Goal: Information Seeking & Learning: Learn about a topic

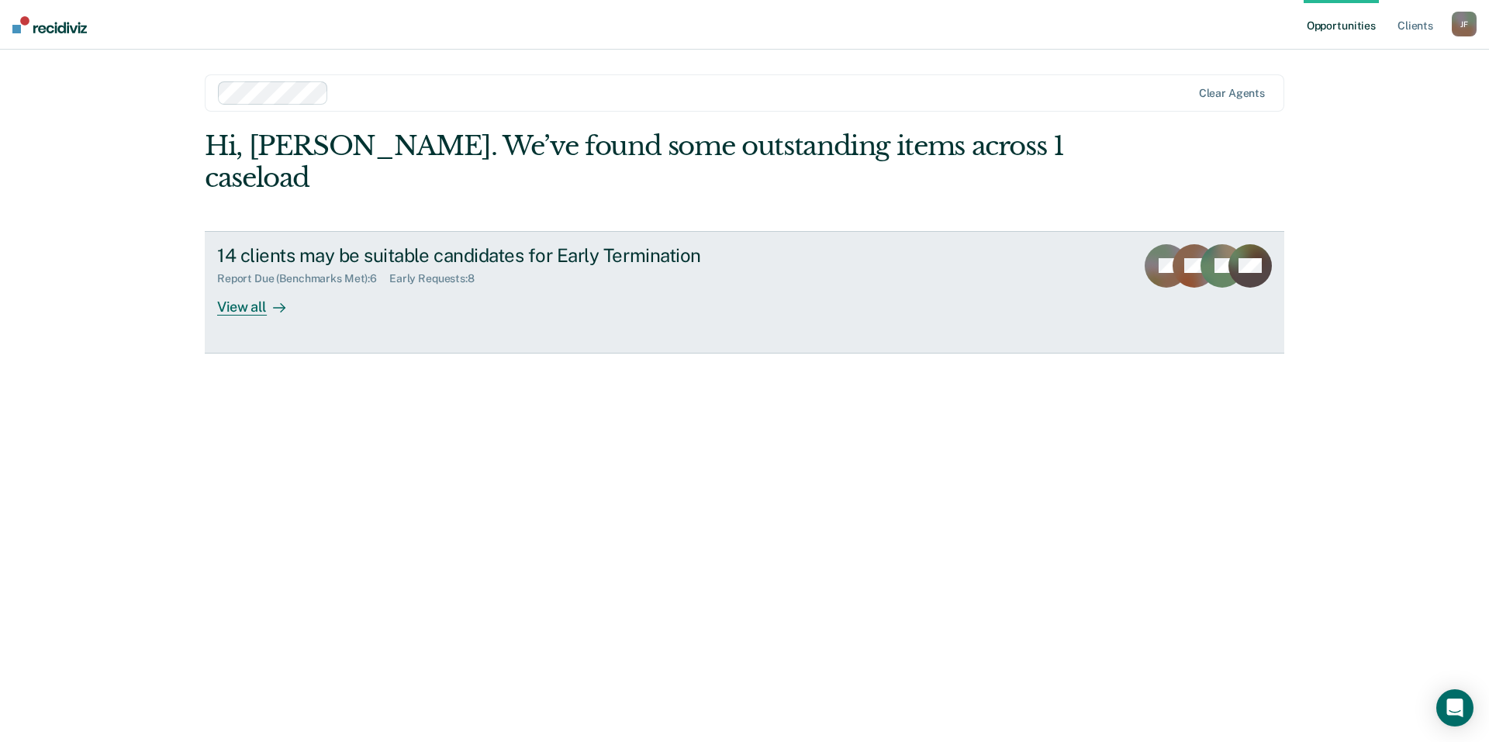
click at [243, 285] on div "View all" at bounding box center [260, 300] width 87 height 30
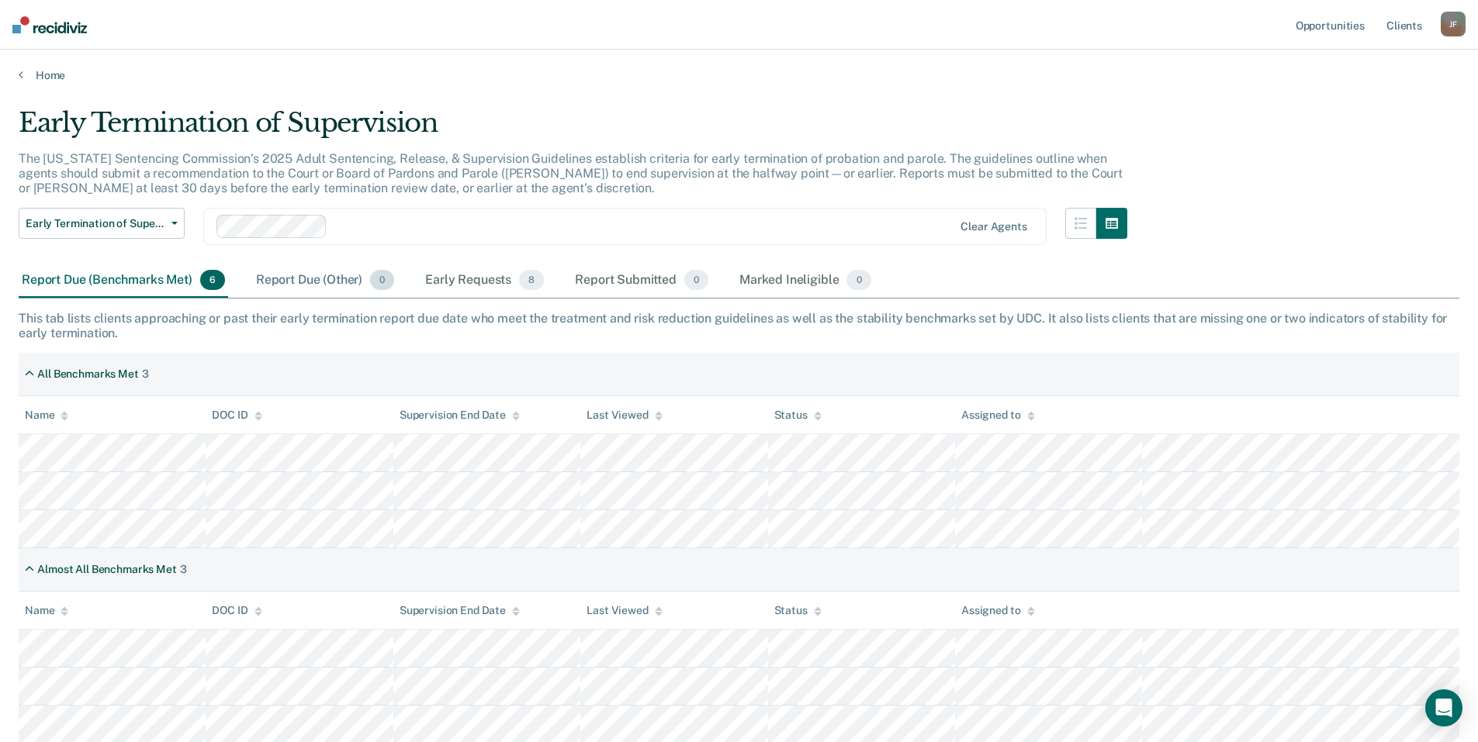
scroll to position [2, 0]
drag, startPoint x: 556, startPoint y: 72, endPoint x: 494, endPoint y: 98, distance: 67.1
click at [494, 98] on main "Early Termination of Supervision The Utah Sentencing Commission’s 2025 Adult Se…" at bounding box center [739, 408] width 1478 height 655
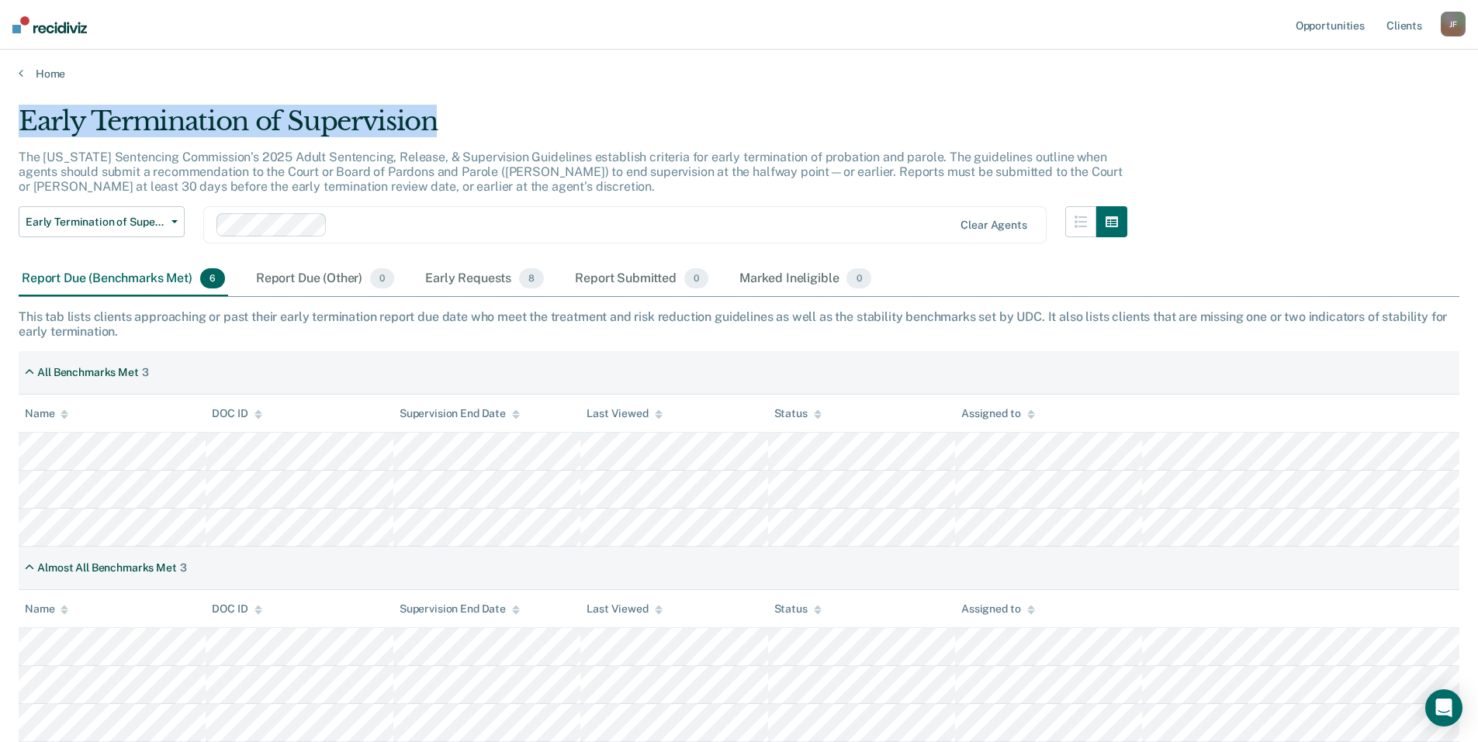
drag, startPoint x: 17, startPoint y: 86, endPoint x: 587, endPoint y: 85, distance: 570.2
click at [587, 85] on main "Early Termination of Supervision The Utah Sentencing Commission’s 2025 Adult Se…" at bounding box center [739, 408] width 1478 height 655
